Goal: Information Seeking & Learning: Check status

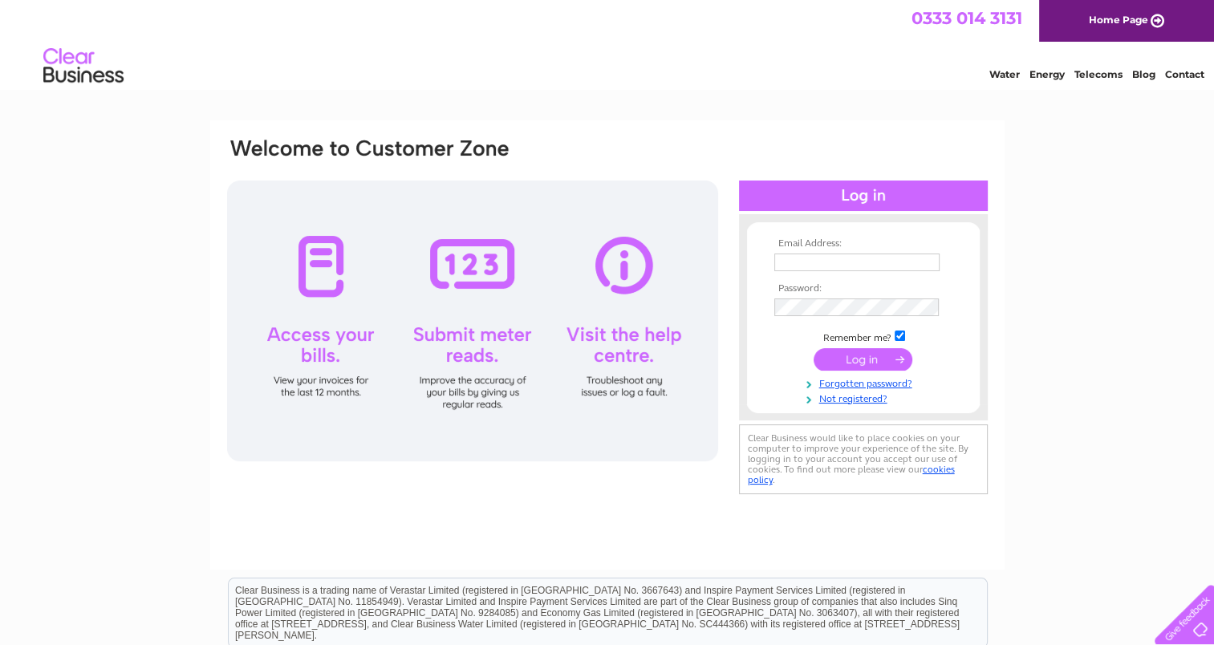
type input "randrcrashrepairs@gmail.com"
click at [873, 357] on input "submit" at bounding box center [862, 359] width 99 height 22
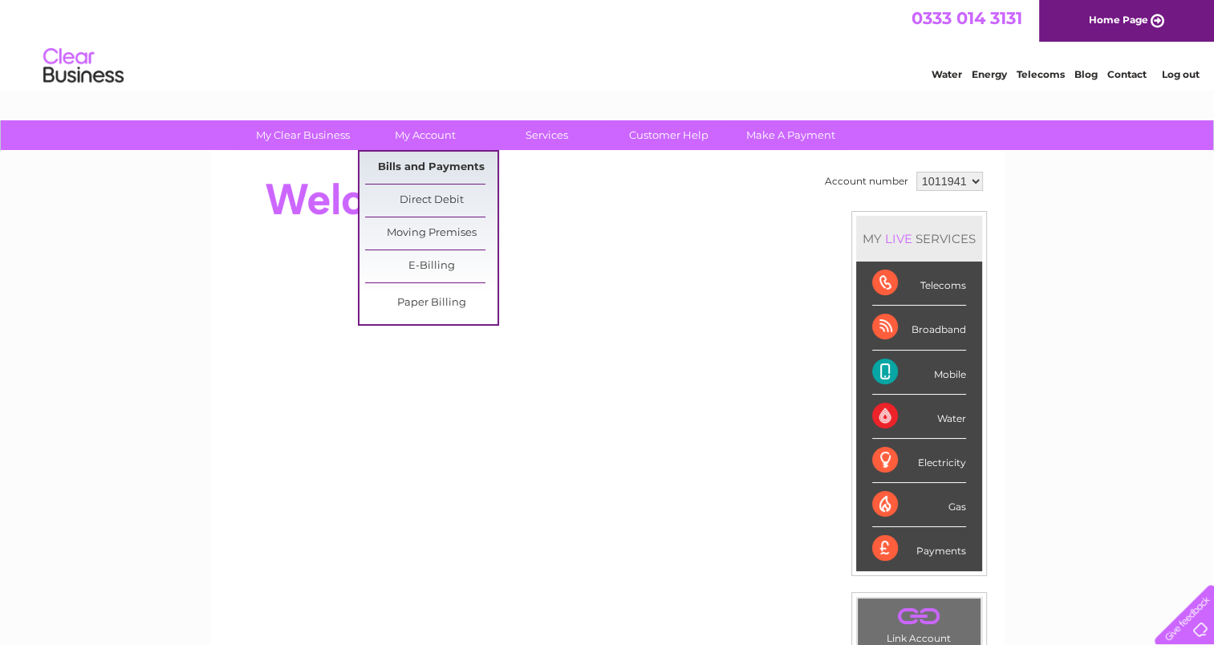
click at [428, 167] on link "Bills and Payments" at bounding box center [431, 168] width 132 height 32
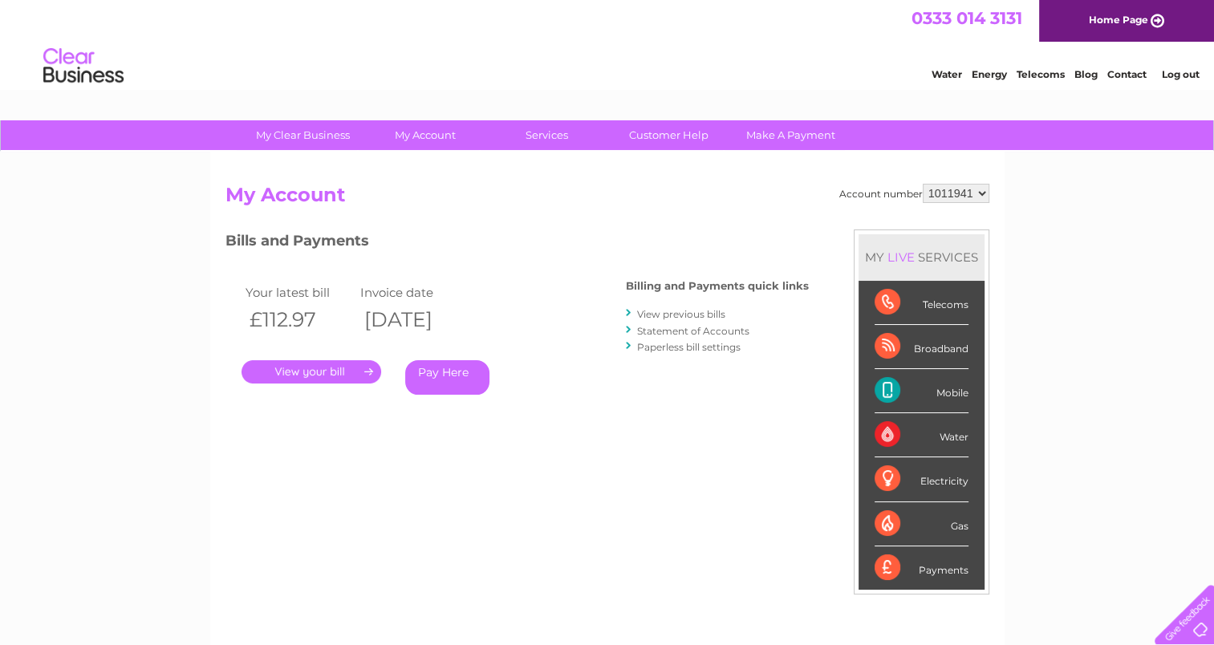
click at [712, 315] on link "View previous bills" at bounding box center [681, 314] width 88 height 12
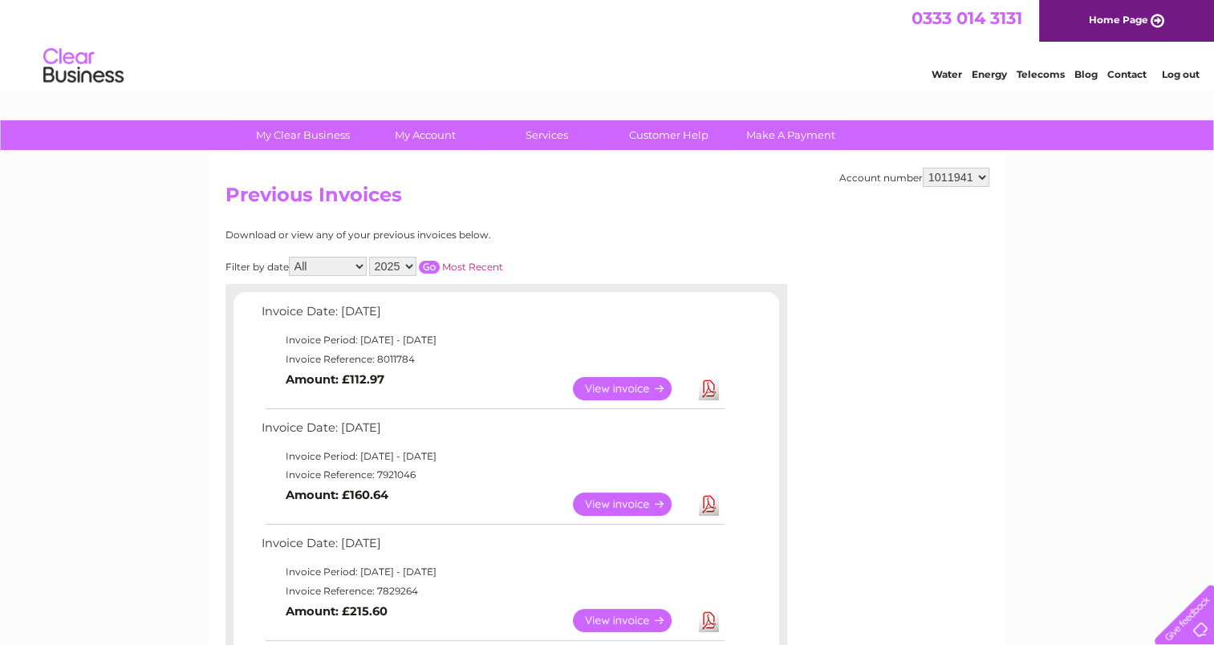
click at [642, 388] on link "View" at bounding box center [632, 388] width 118 height 23
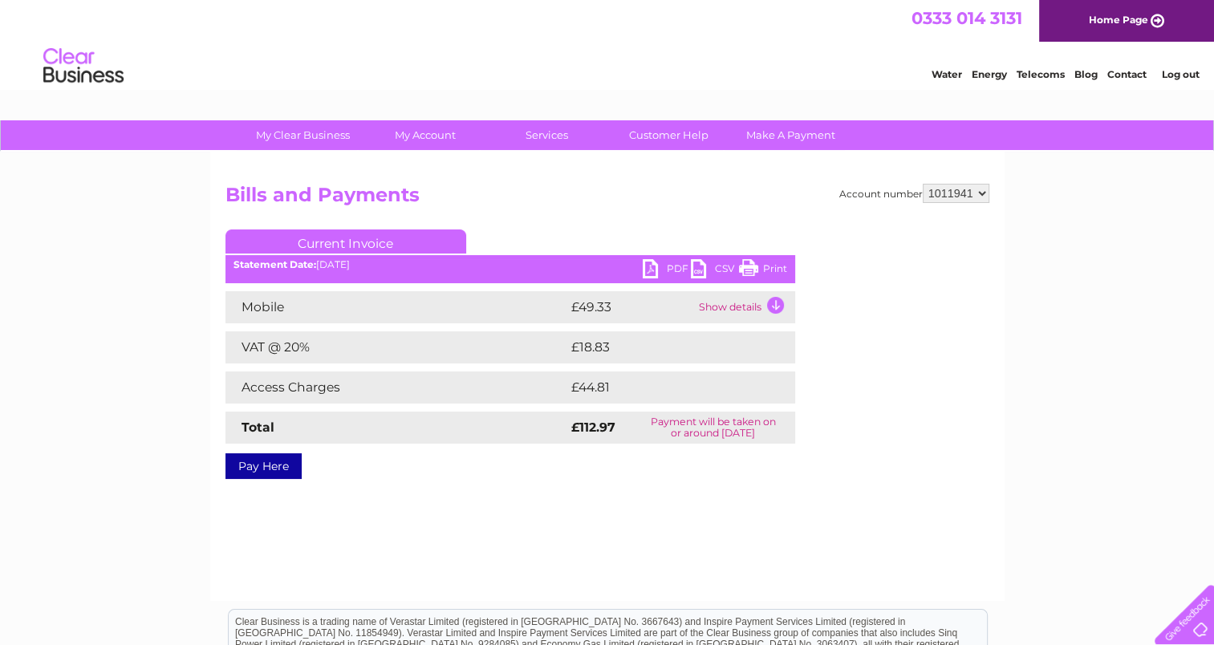
click at [760, 302] on td "Show details" at bounding box center [745, 307] width 100 height 32
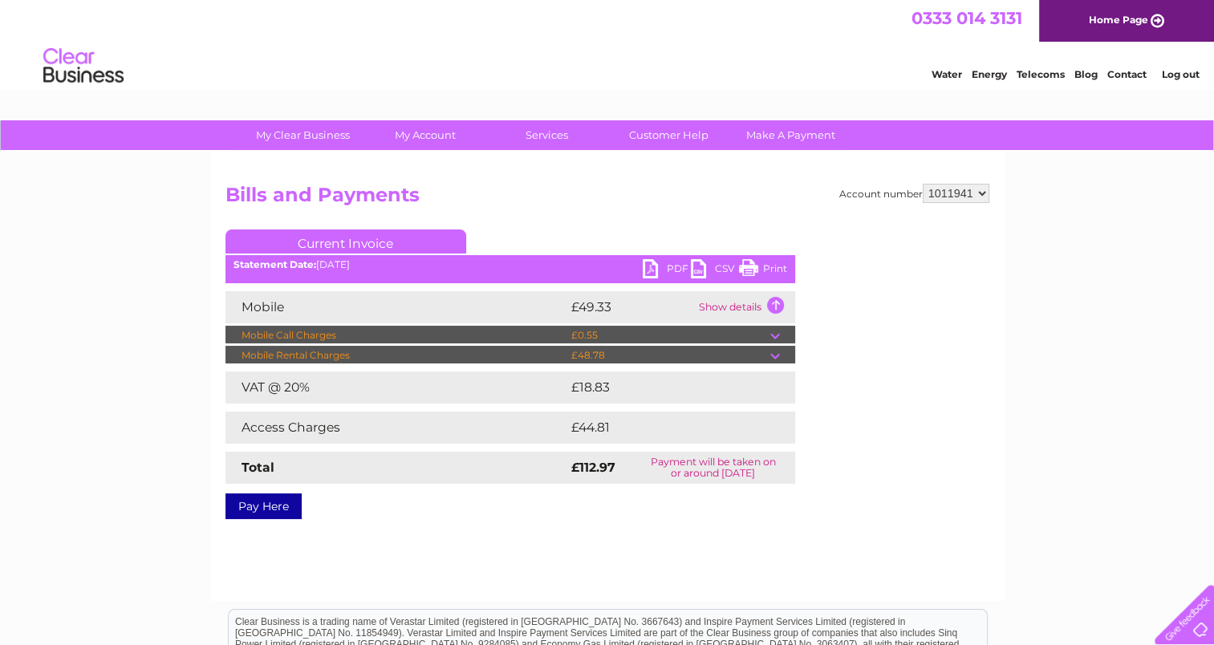
click at [776, 308] on td "Show details" at bounding box center [745, 307] width 100 height 32
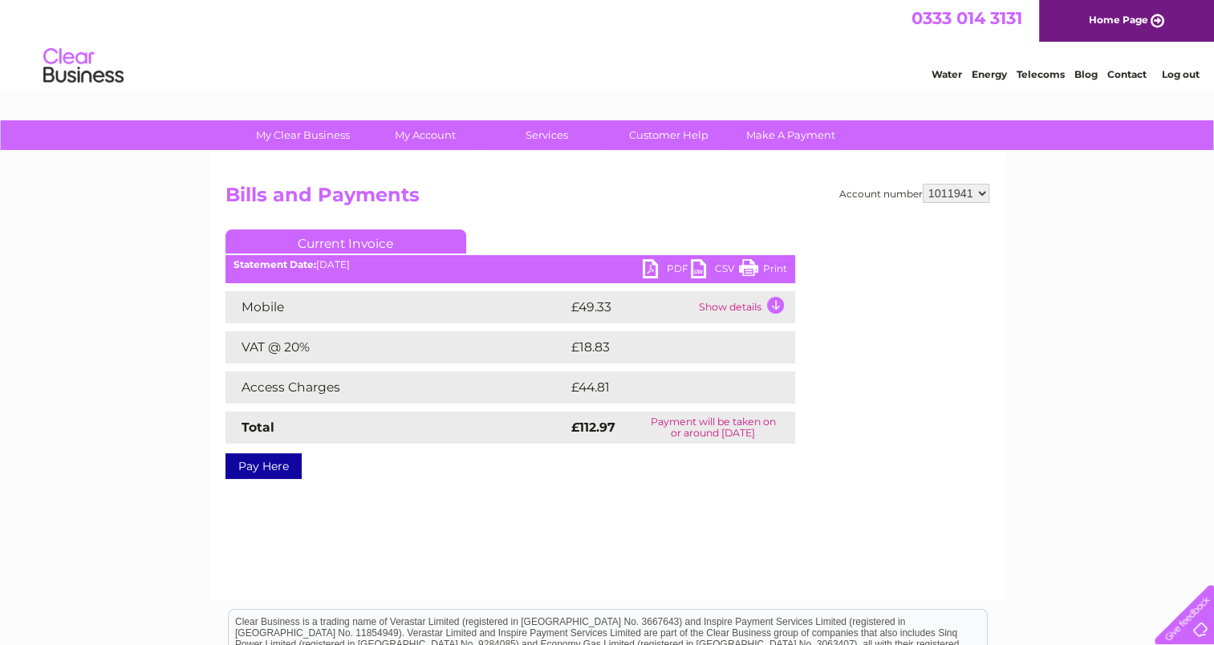
click at [777, 308] on td "Show details" at bounding box center [745, 307] width 100 height 32
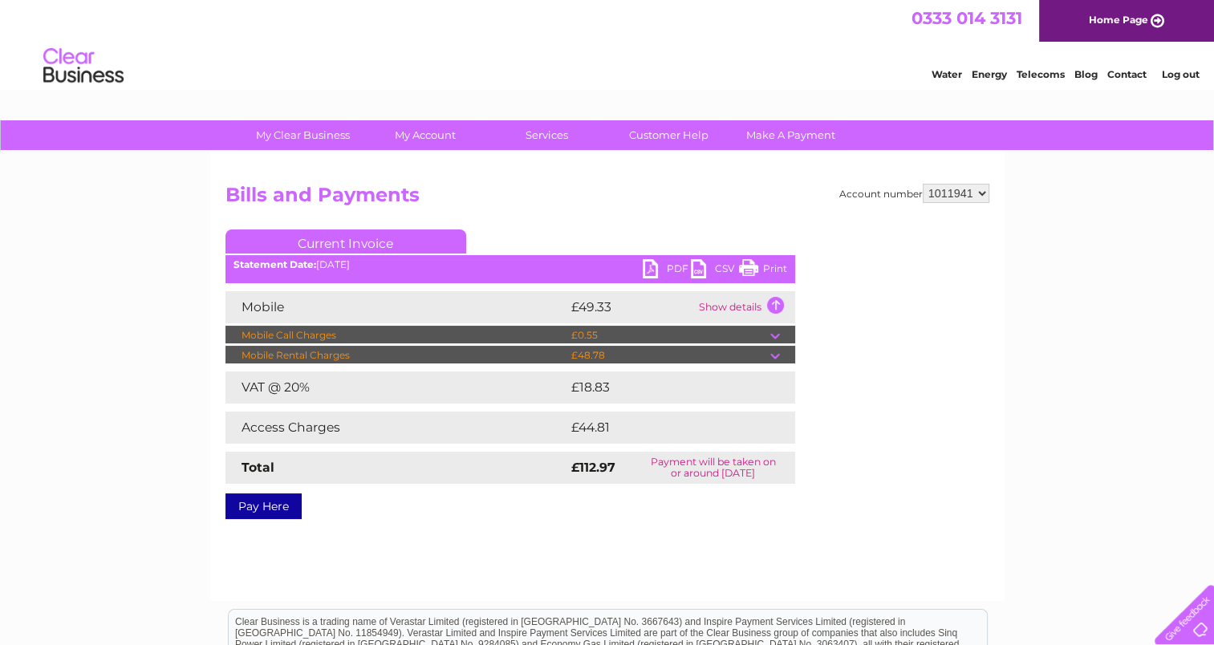
click at [777, 359] on td at bounding box center [782, 355] width 25 height 19
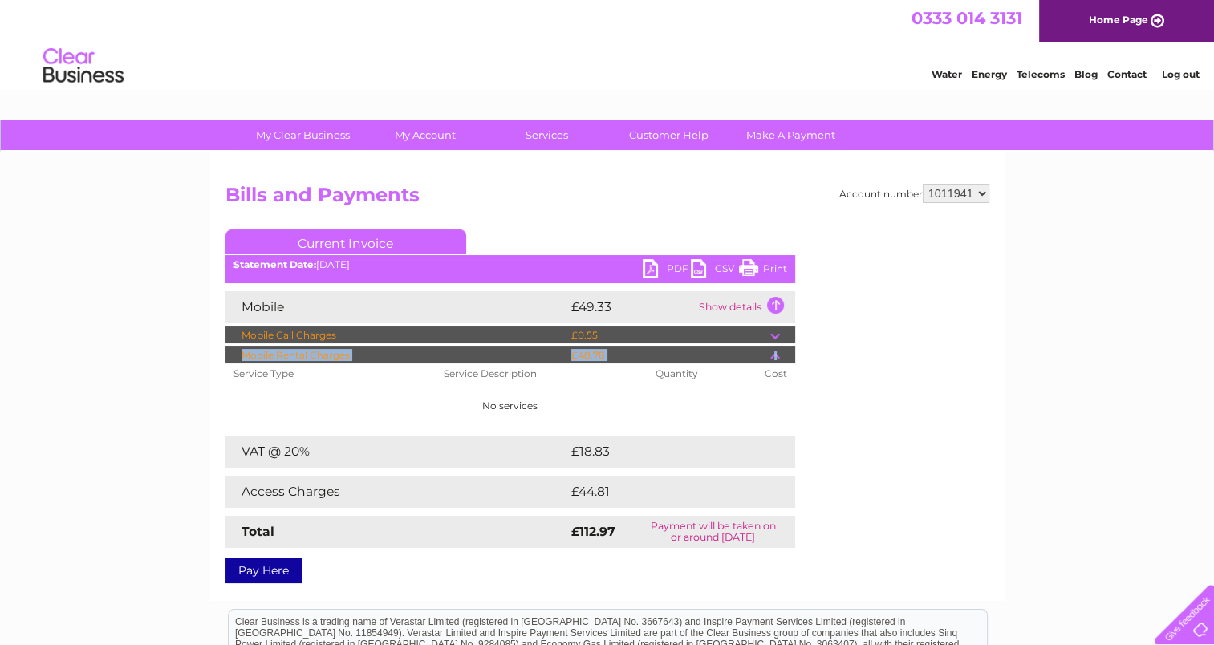
drag, startPoint x: 777, startPoint y: 359, endPoint x: 777, endPoint y: 327, distance: 32.9
click at [777, 327] on div "Mobile Call Charges £0.55 Your call itemisation is loading. This could take a f…" at bounding box center [510, 377] width 570 height 102
drag, startPoint x: 777, startPoint y: 327, endPoint x: 769, endPoint y: 338, distance: 13.8
click at [769, 338] on td "£0.55" at bounding box center [668, 335] width 203 height 19
click at [775, 358] on td at bounding box center [782, 355] width 25 height 19
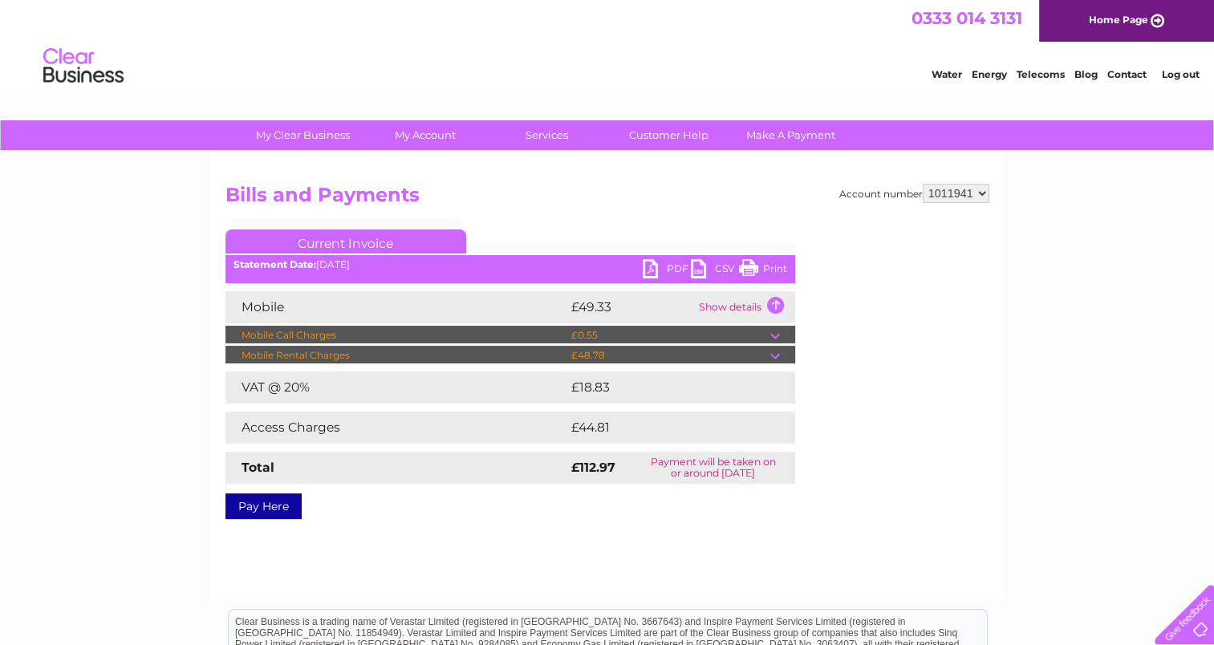
click at [777, 300] on td "Show details" at bounding box center [745, 307] width 100 height 32
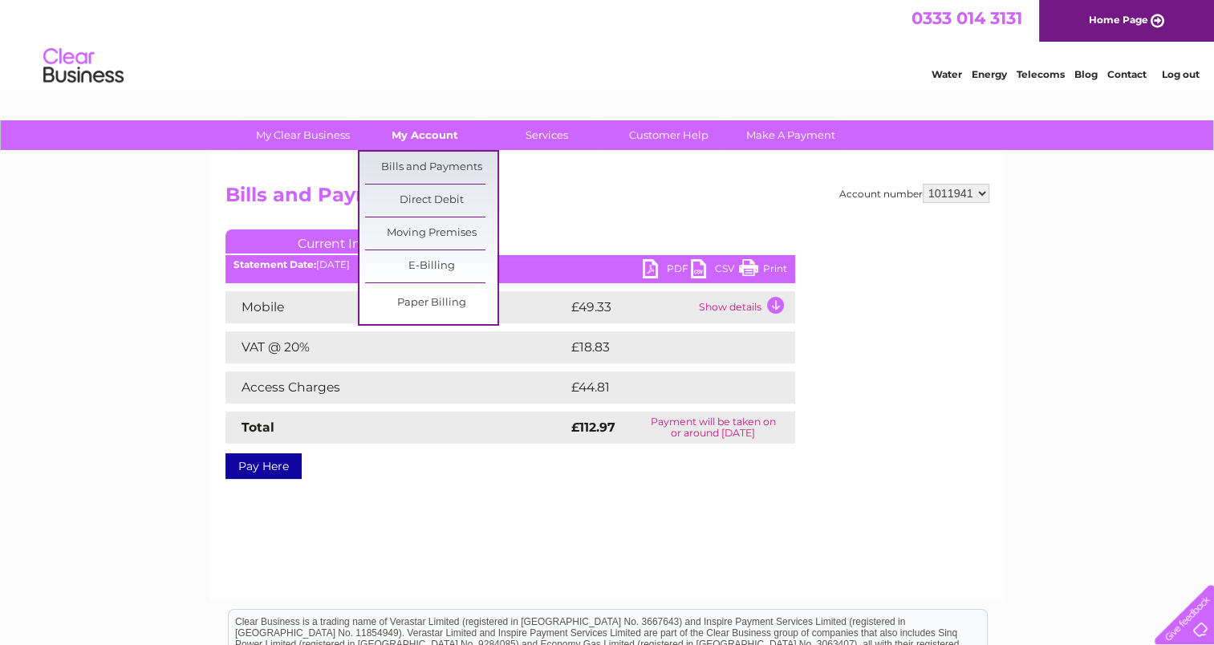
click at [379, 136] on link "My Account" at bounding box center [425, 135] width 132 height 30
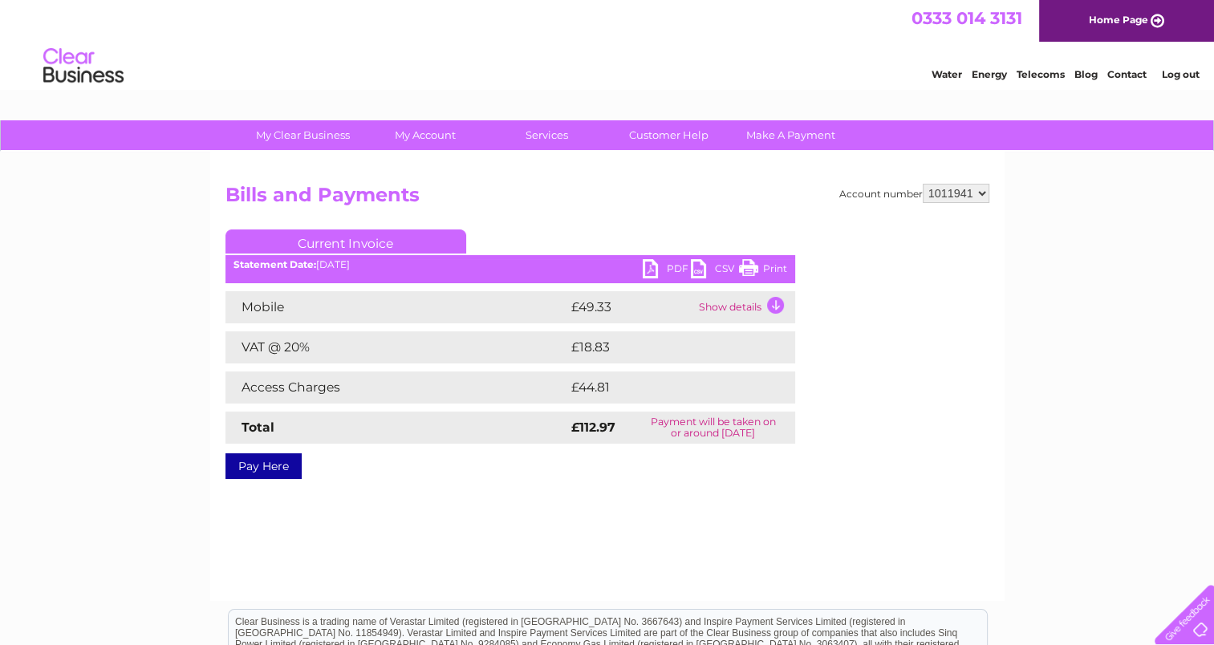
drag, startPoint x: 379, startPoint y: 136, endPoint x: 449, endPoint y: 180, distance: 82.6
click at [449, 180] on div "My Clear Business Login Details My Details My Preferences Link Account My Accou…" at bounding box center [607, 497] width 1214 height 755
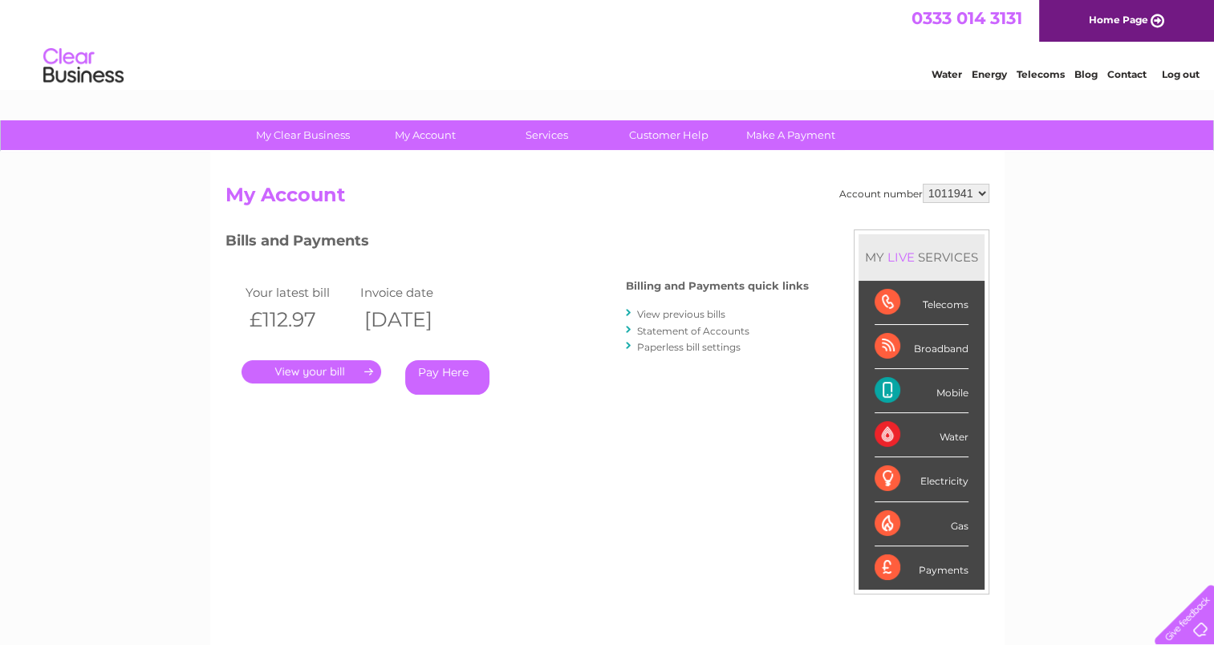
click at [674, 314] on link "View previous bills" at bounding box center [681, 314] width 88 height 12
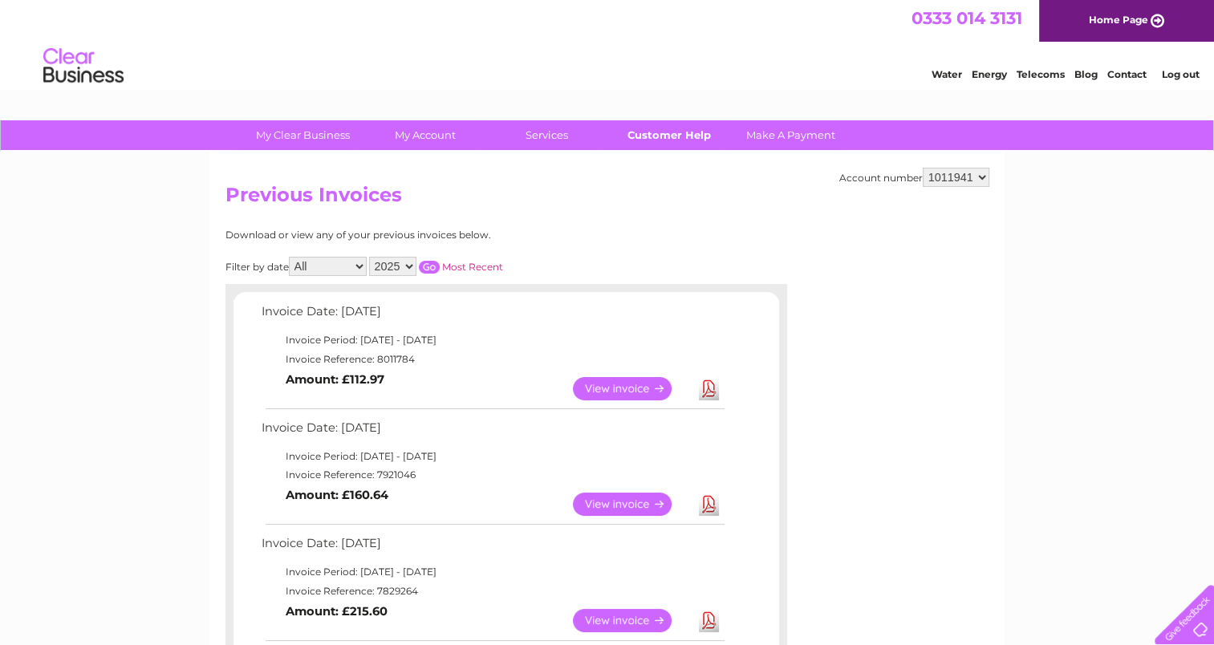
click at [664, 126] on link "Customer Help" at bounding box center [668, 135] width 132 height 30
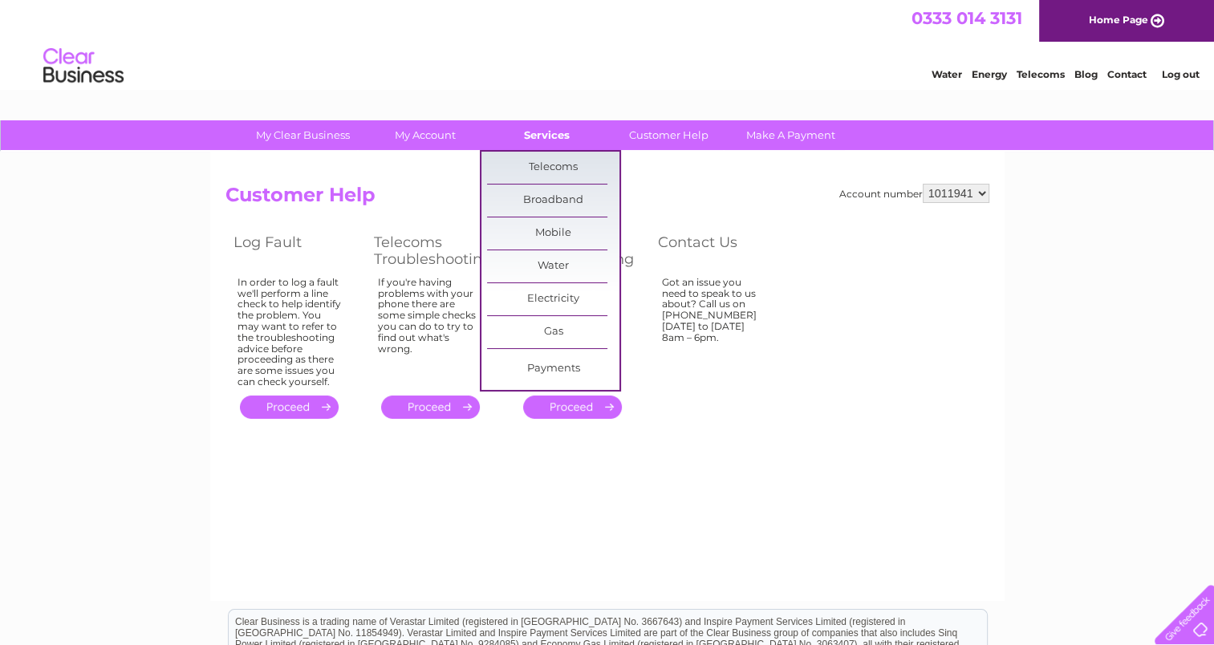
click at [555, 133] on link "Services" at bounding box center [547, 135] width 132 height 30
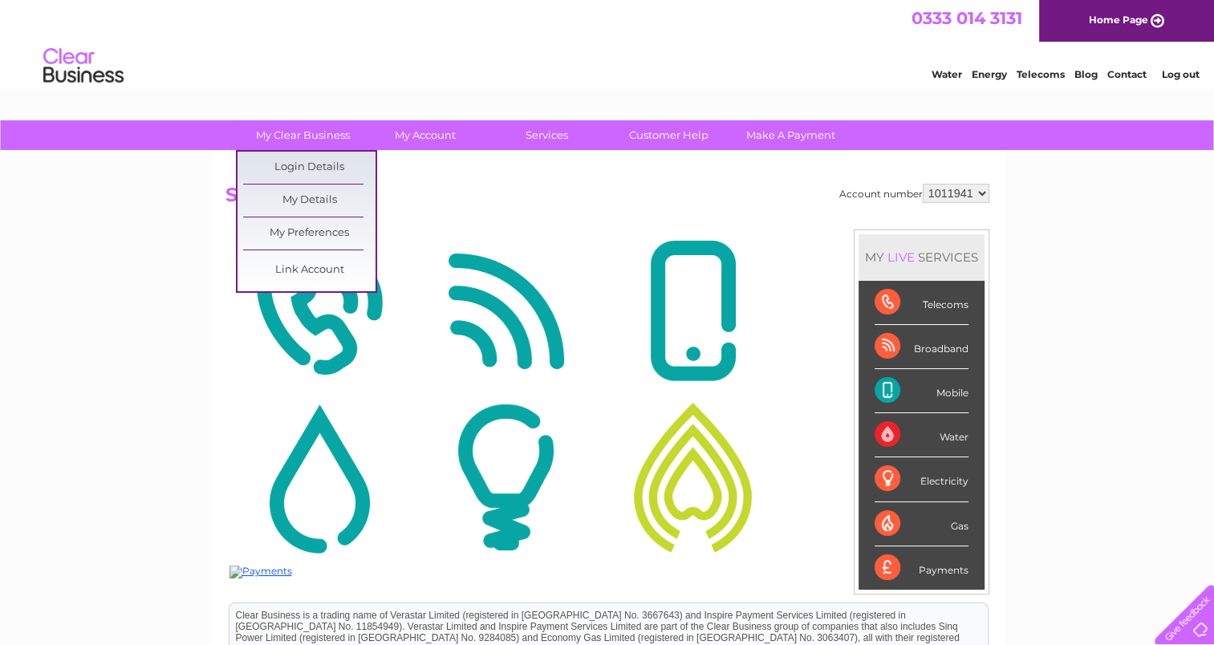
click at [327, 132] on link "My Clear Business" at bounding box center [303, 135] width 132 height 30
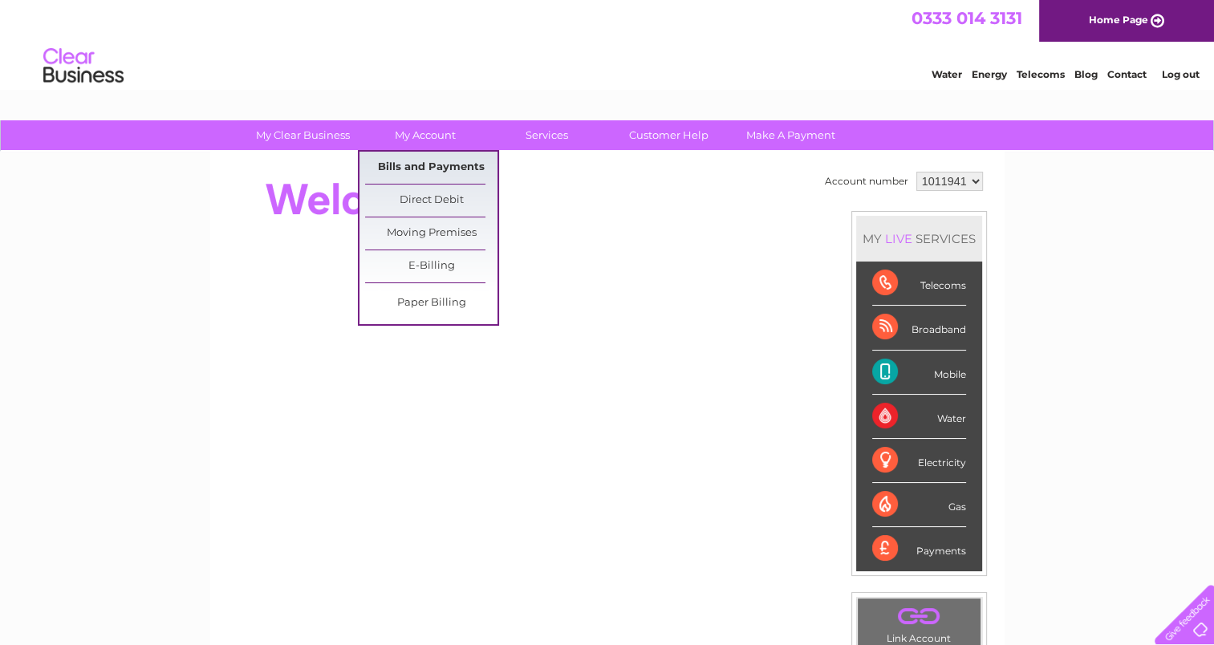
click at [407, 165] on link "Bills and Payments" at bounding box center [431, 168] width 132 height 32
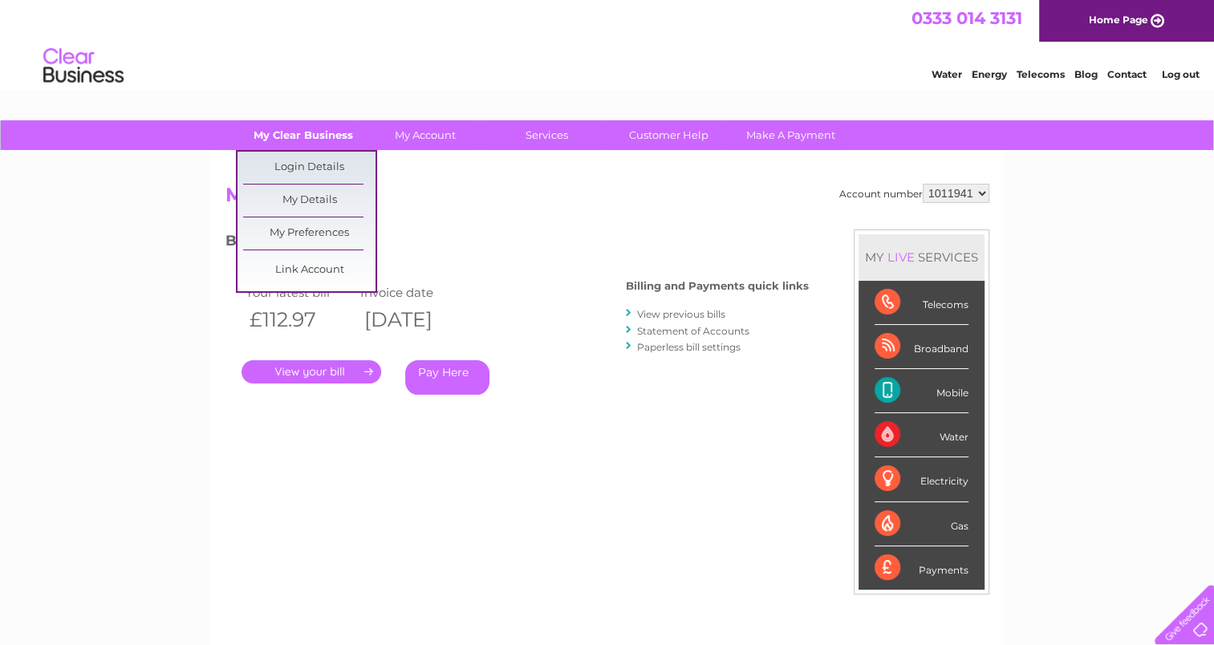
click at [293, 128] on link "My Clear Business" at bounding box center [303, 135] width 132 height 30
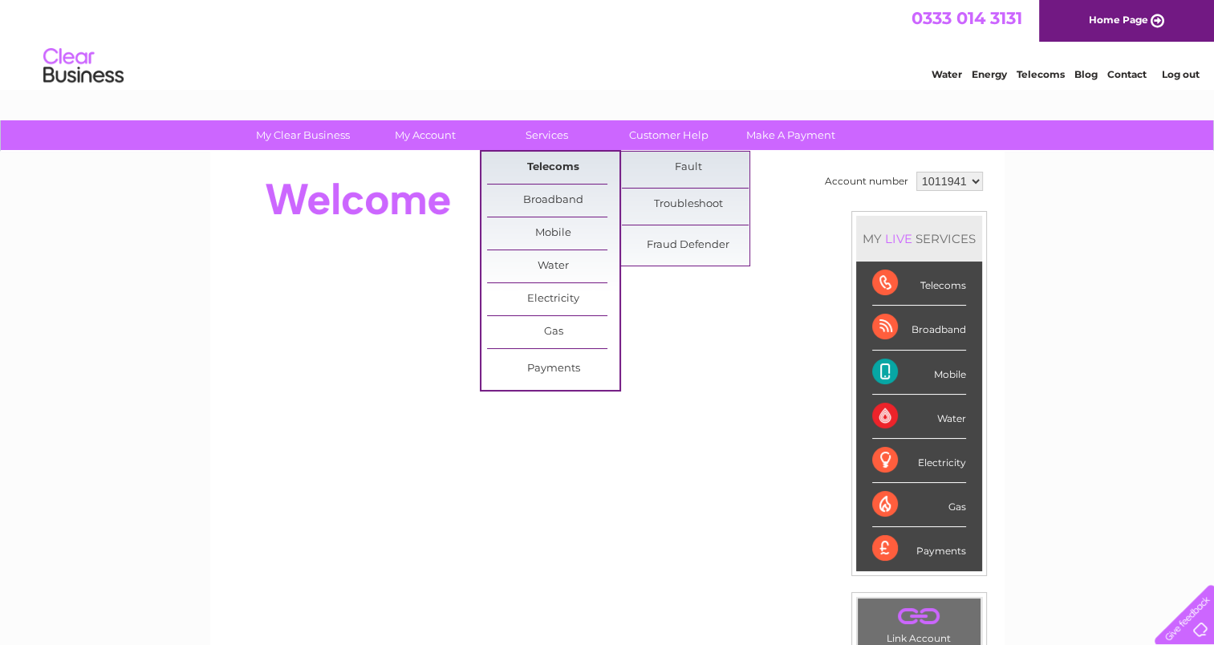
click at [545, 172] on link "Telecoms" at bounding box center [553, 168] width 132 height 32
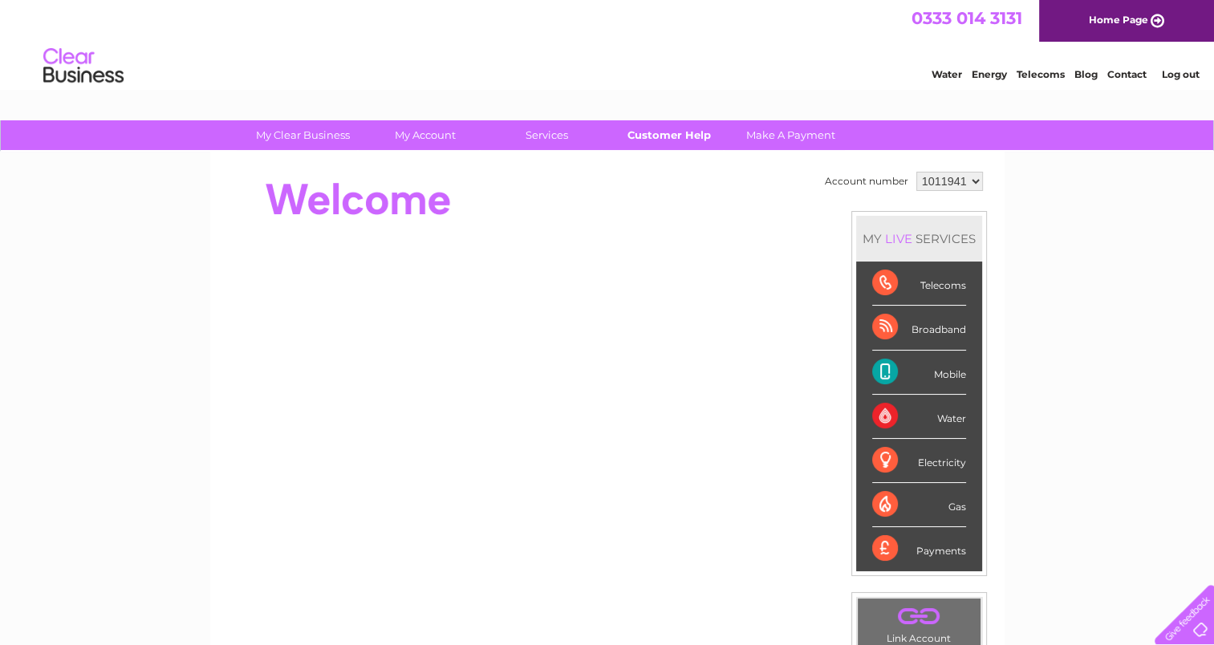
click at [674, 136] on link "Customer Help" at bounding box center [668, 135] width 132 height 30
